Goal: Task Accomplishment & Management: Manage account settings

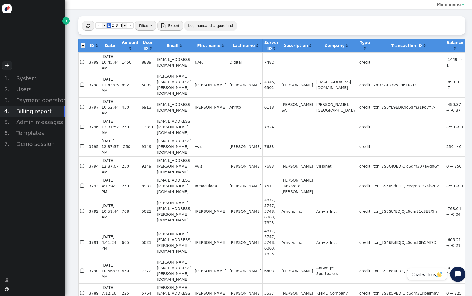
scroll to position [0, 1]
click at [453, 2] on b "Main menu" at bounding box center [449, 4] width 24 height 4
click at [431, 8] on span "Owner: rentcenter.co.il " at bounding box center [439, 4] width 58 height 9
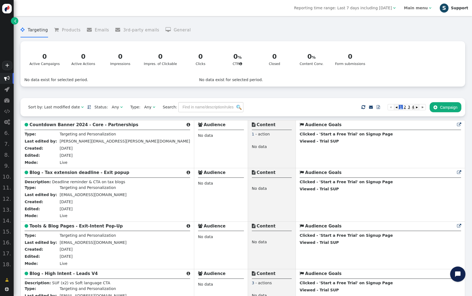
click at [443, 7] on div "S" at bounding box center [443, 8] width 9 height 9
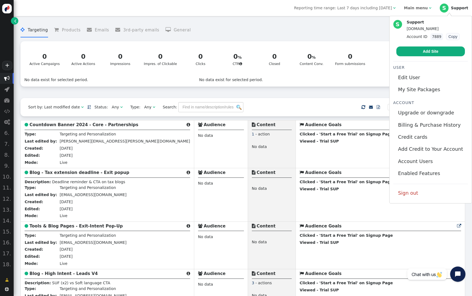
click at [338, 25] on menu " Targeting  Products  Emails  3rd-party emails  General" at bounding box center [242, 30] width 444 height 14
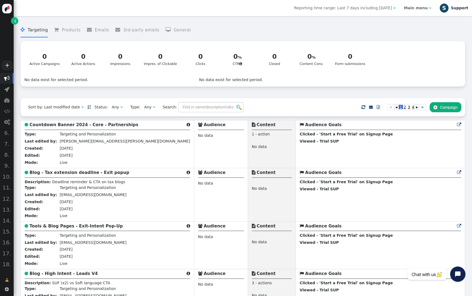
click at [448, 8] on div "S" at bounding box center [443, 8] width 9 height 9
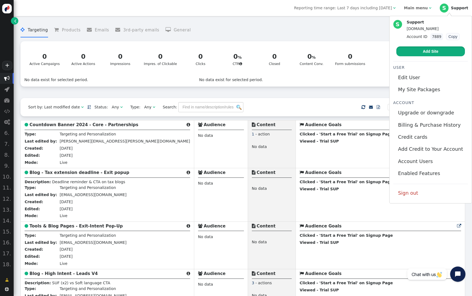
click at [443, 52] on link "Add Site" at bounding box center [430, 51] width 69 height 10
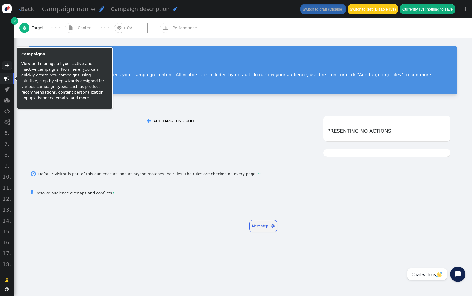
click at [7, 79] on span "" at bounding box center [6, 78] width 5 height 5
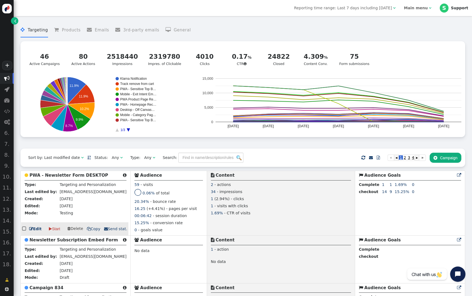
click at [74, 178] on b "PWA - Newsletter Form DESKTOP" at bounding box center [68, 175] width 79 height 5
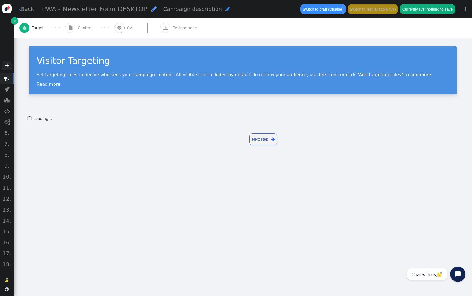
click at [160, 29] on span "" at bounding box center [165, 28] width 10 height 10
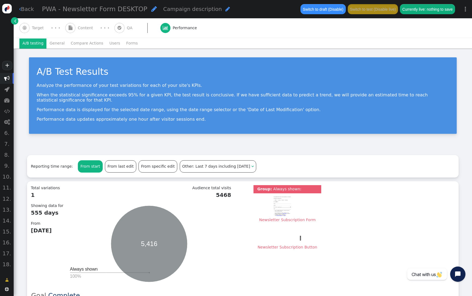
click at [323, 119] on p "Performance data updates approximately one hour after visitor sessions end." at bounding box center [243, 119] width 412 height 5
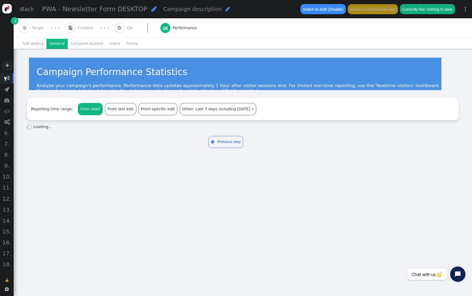
click at [54, 44] on li "General" at bounding box center [56, 44] width 21 height 10
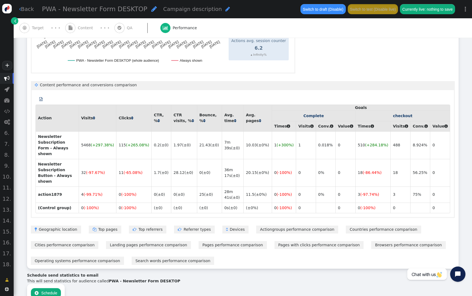
scroll to position [274, 0]
drag, startPoint x: 160, startPoint y: 142, endPoint x: 191, endPoint y: 144, distance: 31.2
click at [191, 144] on tr "Newsletter Subscription Form - Always shown 5468 (+297.38%) 115 (+265.08%) 0.2 …" at bounding box center [242, 145] width 414 height 28
click at [222, 147] on td "21.43 (±0)" at bounding box center [209, 145] width 25 height 28
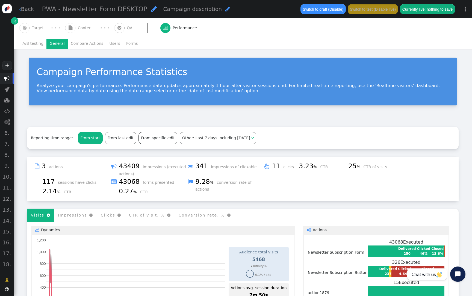
scroll to position [0, 0]
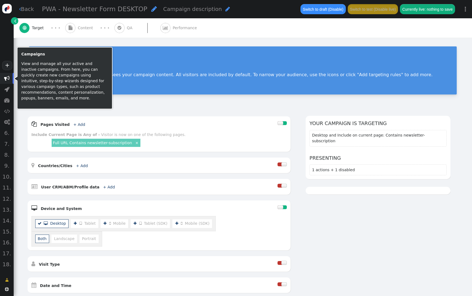
click at [5, 78] on span "" at bounding box center [6, 78] width 5 height 5
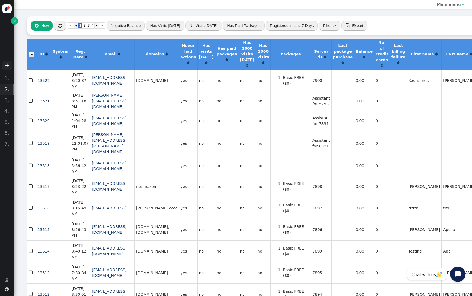
click at [61, 26] on span "" at bounding box center [60, 25] width 4 height 4
